Goal: Transaction & Acquisition: Purchase product/service

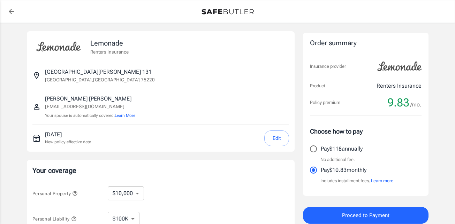
select select "6000"
click at [235, 10] on img at bounding box center [227, 12] width 52 height 6
select select "15000"
select select "500"
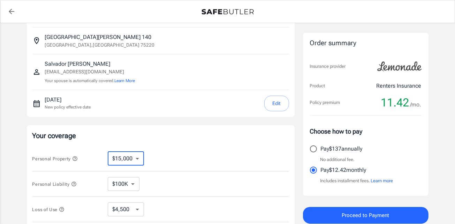
click at [117, 158] on select "$10,000 $15,000 $20,000 $25,000 $30,000 $40,000 $50,000 $100K $150K $200K $250K" at bounding box center [126, 159] width 36 height 14
select select "10000"
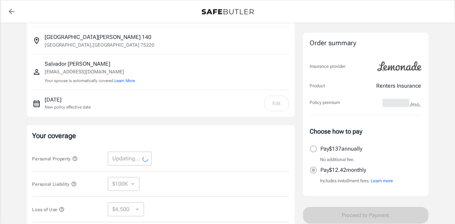
scroll to position [104, 0]
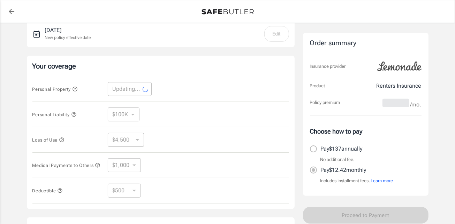
select select "10000"
select select "3000"
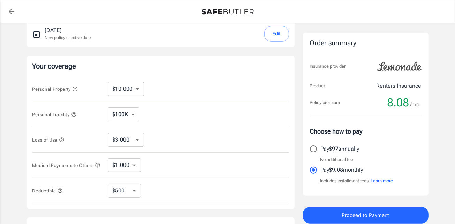
click at [137, 145] on select "$3,000 $6,000 $12,000 $21,000 $36,000 $60,000 $96,000 $153K $198K" at bounding box center [126, 140] width 36 height 14
click at [173, 141] on div "Loss of Use $3,000 $6,000 $12,000 $21,000 $36,000 $60,000 $96,000 $153K $198K ​" at bounding box center [160, 139] width 256 height 25
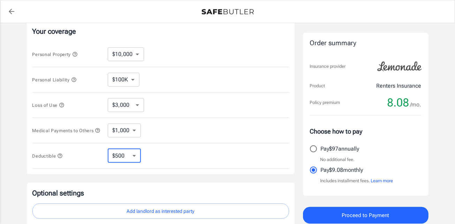
click at [133, 159] on select "$250 $500 $1,000 $2,500" at bounding box center [124, 156] width 33 height 14
select select "2500"
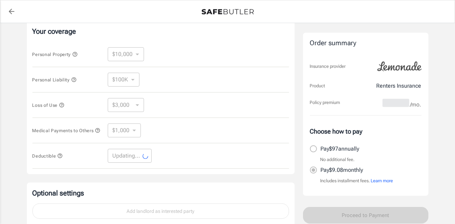
select select "2500"
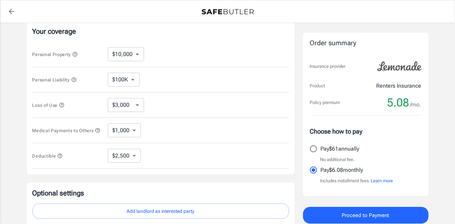
scroll to position [174, 0]
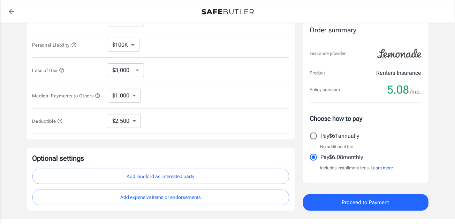
click at [180, 178] on button "Add landlord as interested party" at bounding box center [160, 177] width 256 height 16
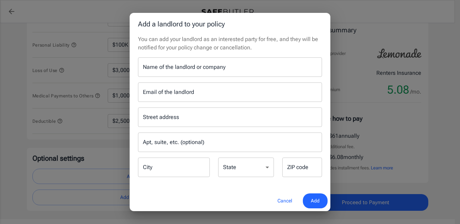
click at [214, 70] on input "Name of the landlord or company" at bounding box center [230, 67] width 184 height 20
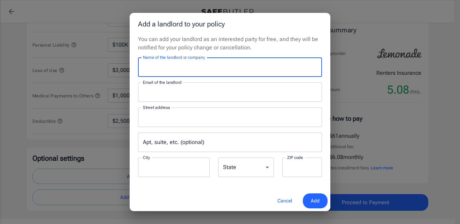
type input "Mireya Apartment Homes"
type input "leasing@mireyaaptsliving.com"
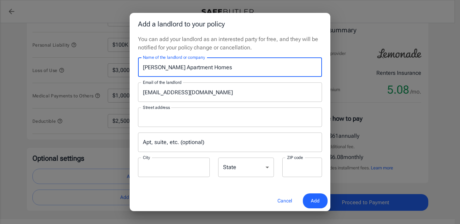
type input "P.O.Box 115009"
type input "Carrollton"
type input "75011"
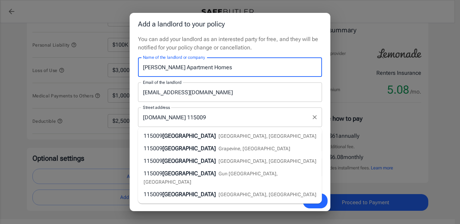
click at [237, 113] on input "P.O.Box 115009" at bounding box center [224, 117] width 167 height 13
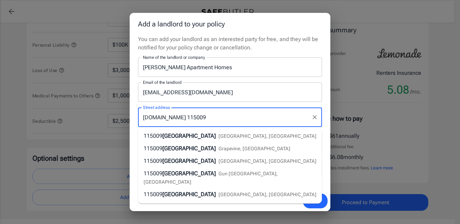
click at [236, 93] on input "leasing@mireyaaptsliving.com" at bounding box center [230, 93] width 184 height 20
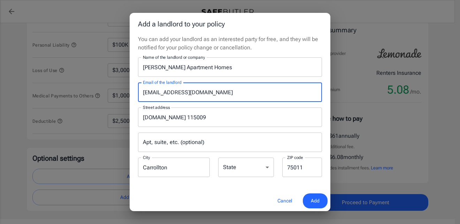
click at [256, 52] on p "You can add your landlord as an interested party for free, and they will be not…" at bounding box center [230, 43] width 184 height 17
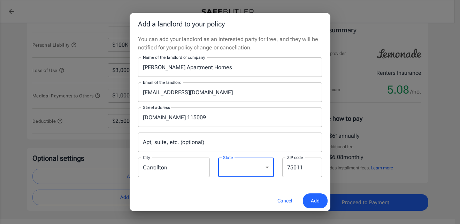
click at [246, 168] on select "Alabama Alaska Arizona Arkansas California Colorado Connecticut Delaware Distri…" at bounding box center [246, 168] width 56 height 20
select select "[GEOGRAPHIC_DATA]"
click at [218, 158] on select "Alabama Alaska Arizona Arkansas California Colorado Connecticut Delaware Distri…" at bounding box center [246, 168] width 56 height 20
click at [214, 190] on div "You can add your landlord as an interested party for free, and they will be not…" at bounding box center [230, 113] width 201 height 156
click at [316, 199] on span "Add" at bounding box center [315, 201] width 9 height 9
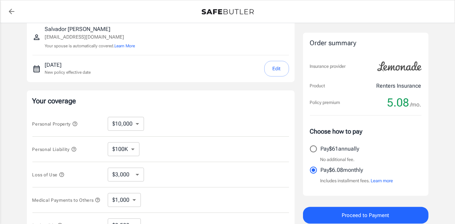
scroll to position [0, 0]
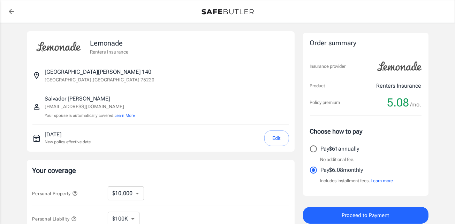
click at [312, 149] on input "Pay $61 annually" at bounding box center [313, 149] width 15 height 15
radio input "true"
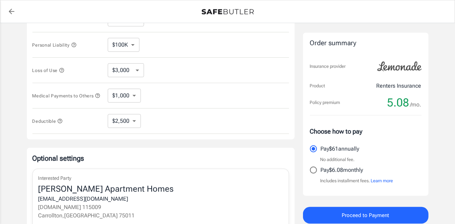
scroll to position [283, 0]
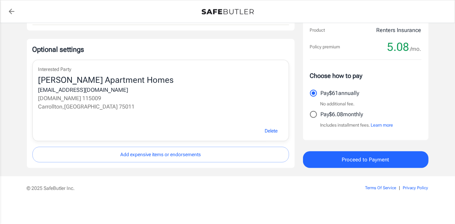
click at [333, 156] on button "Proceed to Payment" at bounding box center [365, 160] width 125 height 17
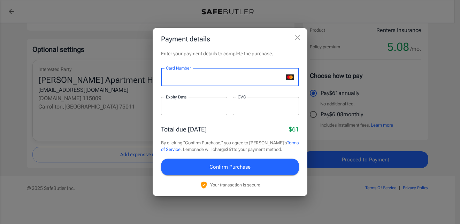
click at [171, 113] on div at bounding box center [194, 106] width 66 height 18
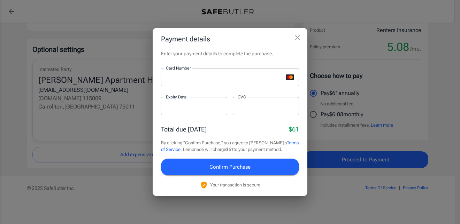
click at [242, 102] on div at bounding box center [266, 106] width 66 height 18
click at [236, 164] on span "Confirm Purchase" at bounding box center [229, 167] width 41 height 9
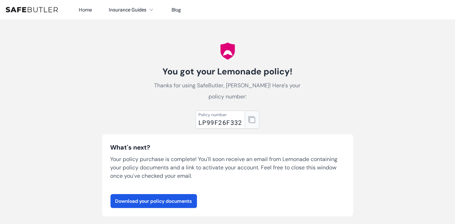
click at [255, 121] on button "button" at bounding box center [252, 120] width 15 height 18
click at [187, 198] on link "Download your policy documents" at bounding box center [153, 201] width 86 height 14
